Goal: Transaction & Acquisition: Purchase product/service

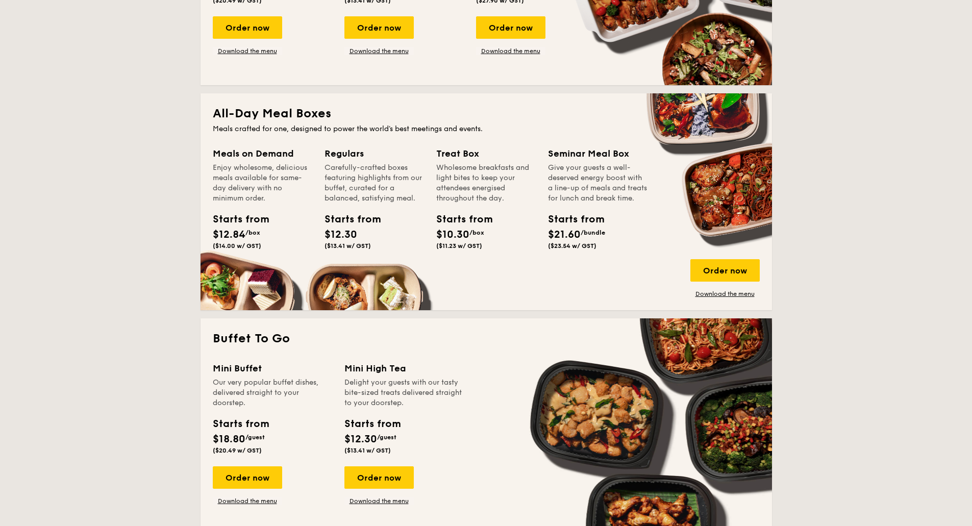
scroll to position [612, 0]
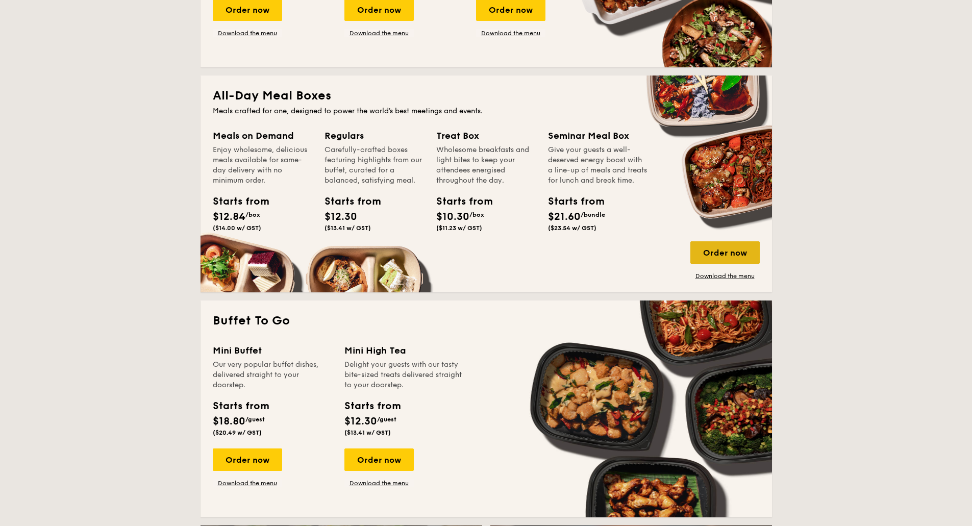
click at [752, 254] on div "Order now" at bounding box center [724, 252] width 69 height 22
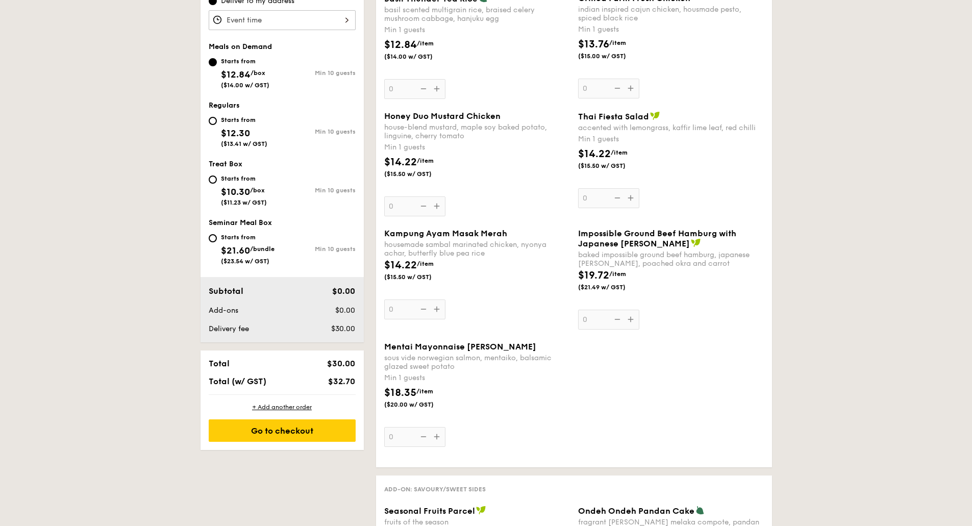
scroll to position [306, 0]
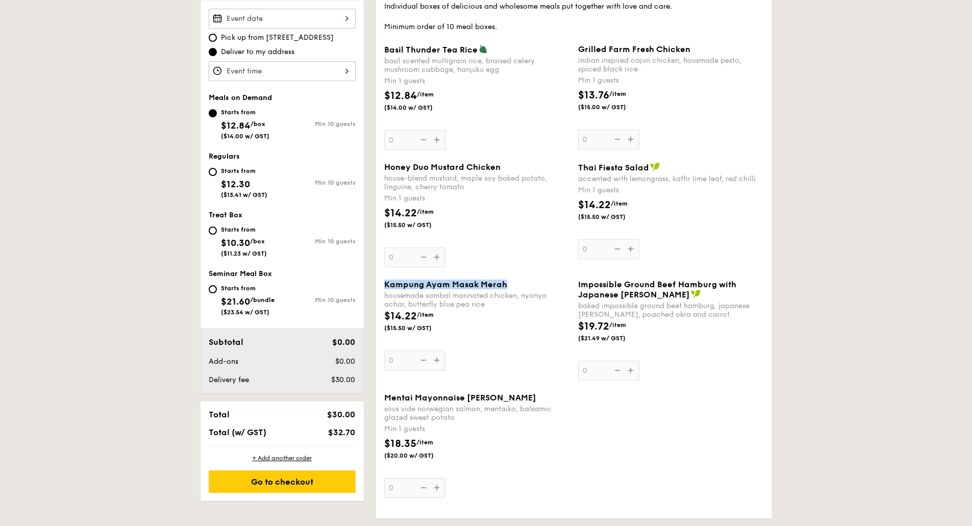
drag, startPoint x: 382, startPoint y: 287, endPoint x: 507, endPoint y: 284, distance: 125.0
click at [507, 284] on div "Kampung Ayam Masak Merah housemade sambal marinated chicken, nyonya achar, butt…" at bounding box center [477, 325] width 194 height 91
copy span "Kampung Ayam Masak Merah"
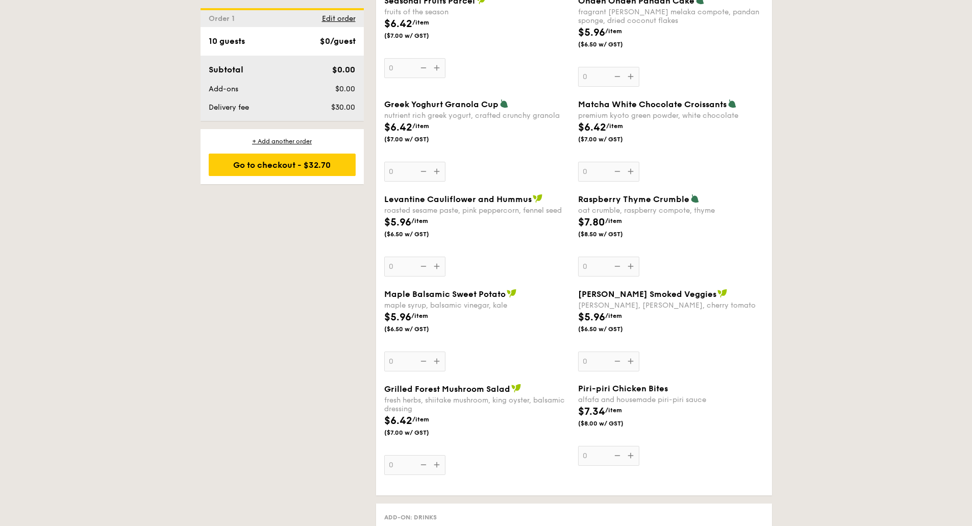
scroll to position [918, 0]
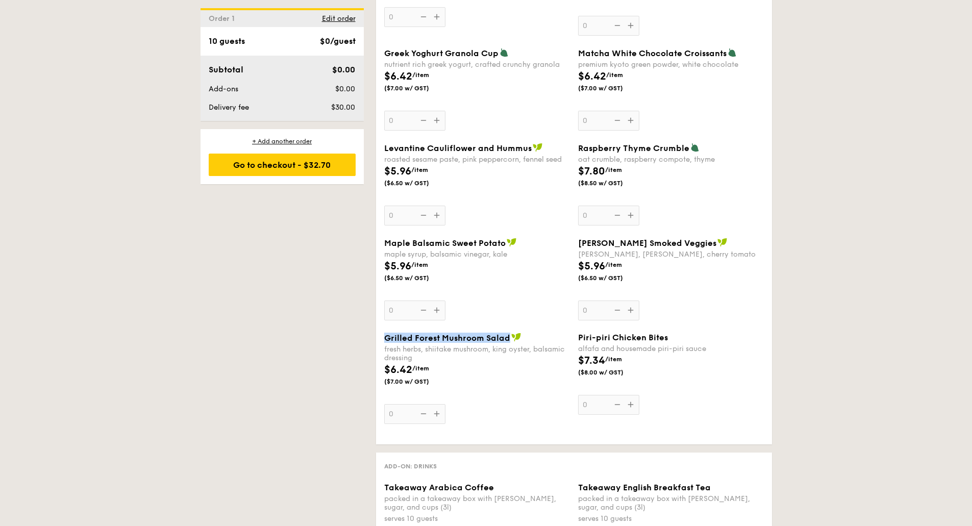
drag, startPoint x: 383, startPoint y: 338, endPoint x: 508, endPoint y: 334, distance: 124.5
click at [508, 334] on div "Grilled Forest Mushroom Salad fresh herbs, shiitake mushroom, king oyster, bals…" at bounding box center [477, 378] width 194 height 91
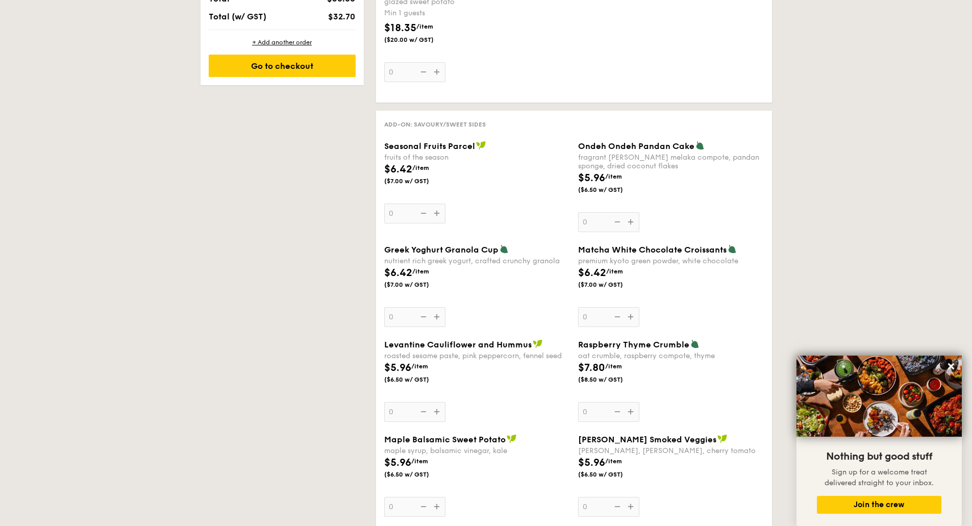
scroll to position [663, 0]
